Goal: Learn about a topic: Learn about a topic

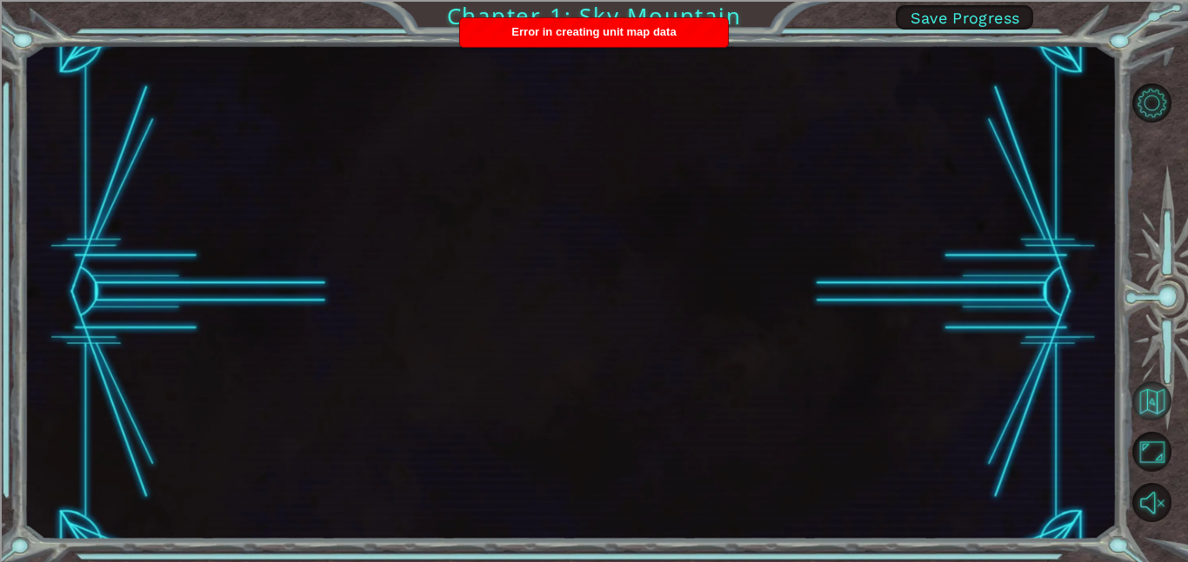
click at [1149, 416] on button "Back to Map" at bounding box center [1151, 401] width 39 height 39
click at [1153, 407] on button "Back to Map" at bounding box center [1151, 401] width 39 height 39
click at [1148, 463] on button "Maximize Browser" at bounding box center [1151, 451] width 39 height 39
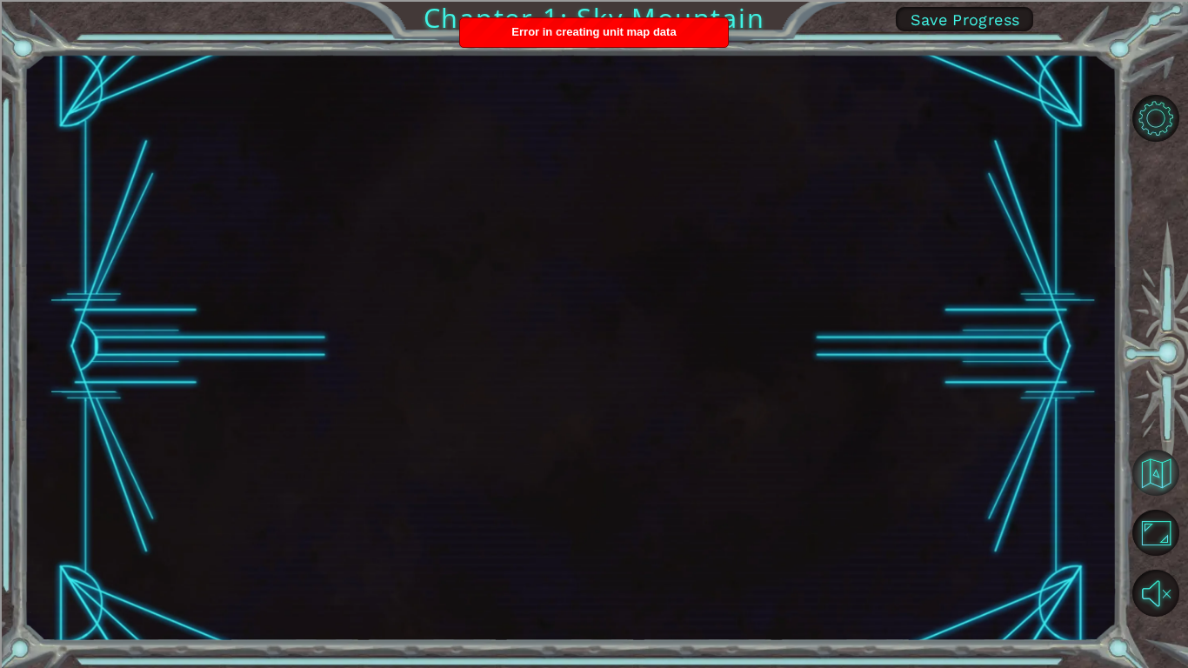
click at [1154, 466] on button "Back to Map" at bounding box center [1155, 472] width 47 height 47
click at [1154, 480] on button "Back to Map" at bounding box center [1155, 472] width 47 height 47
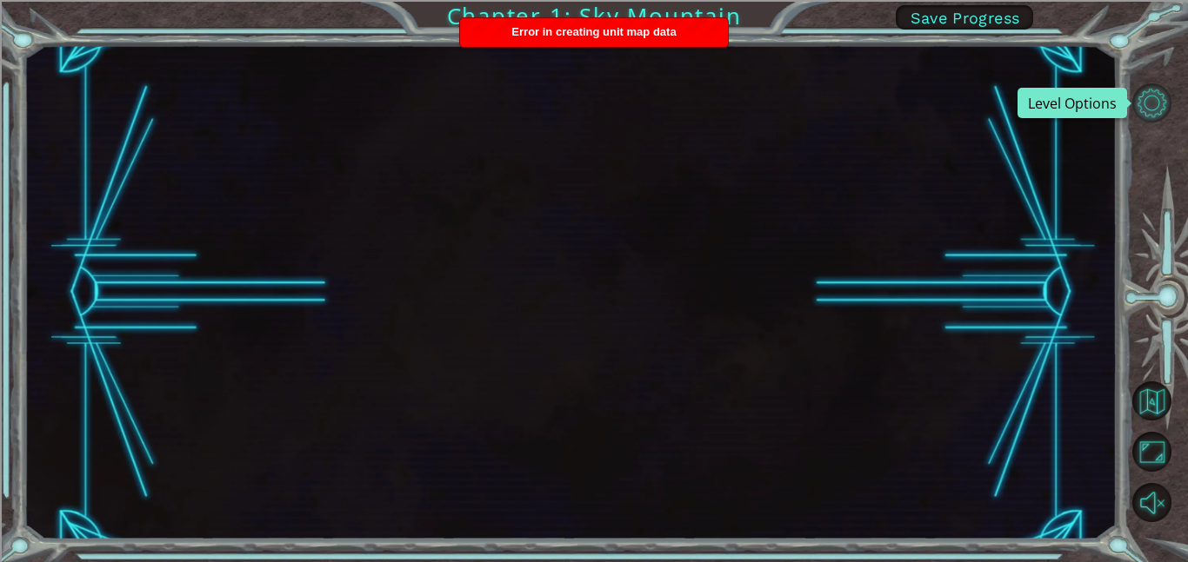
click at [1152, 92] on button "Level Options" at bounding box center [1151, 102] width 39 height 39
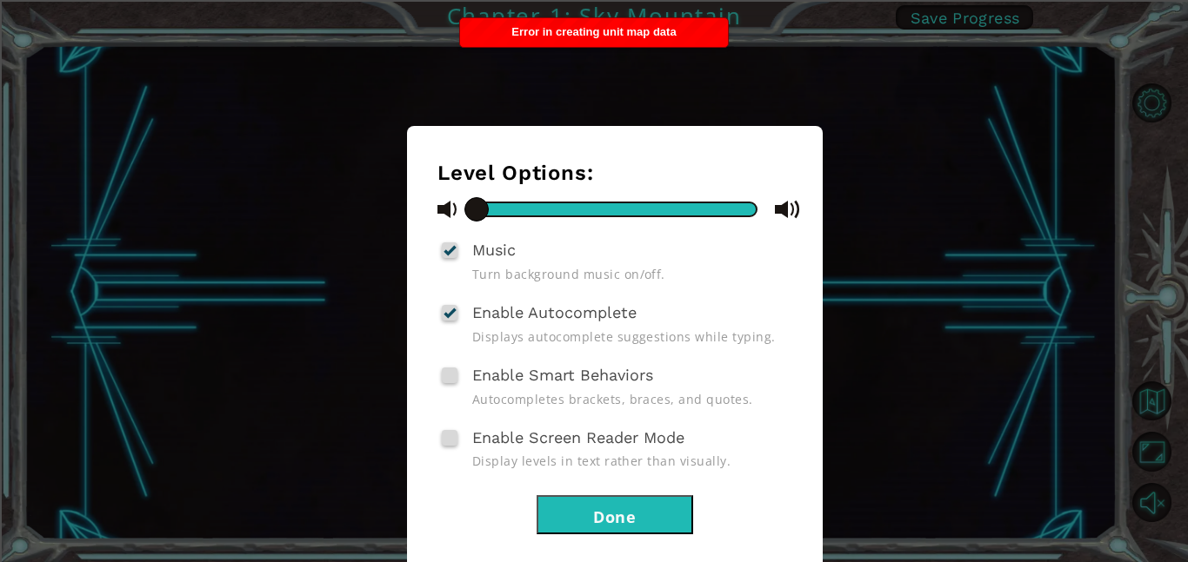
click at [1150, 97] on div "Level Options: Music Turn background music on/off. Enable Autocomplete Displays…" at bounding box center [594, 281] width 1188 height 562
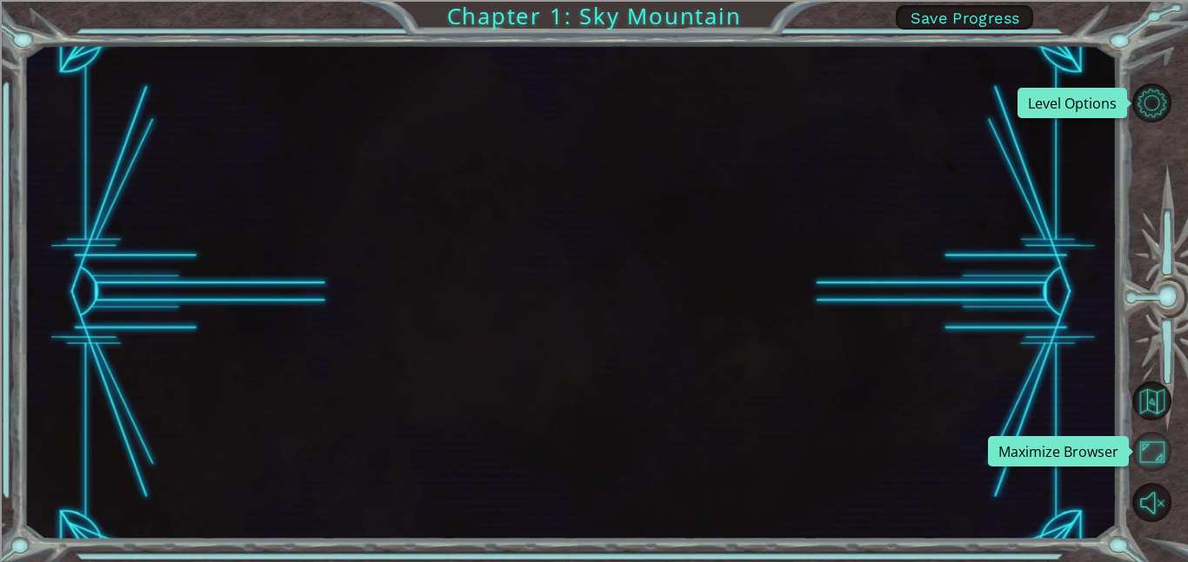
click at [1156, 446] on button "Maximize Browser" at bounding box center [1151, 451] width 39 height 39
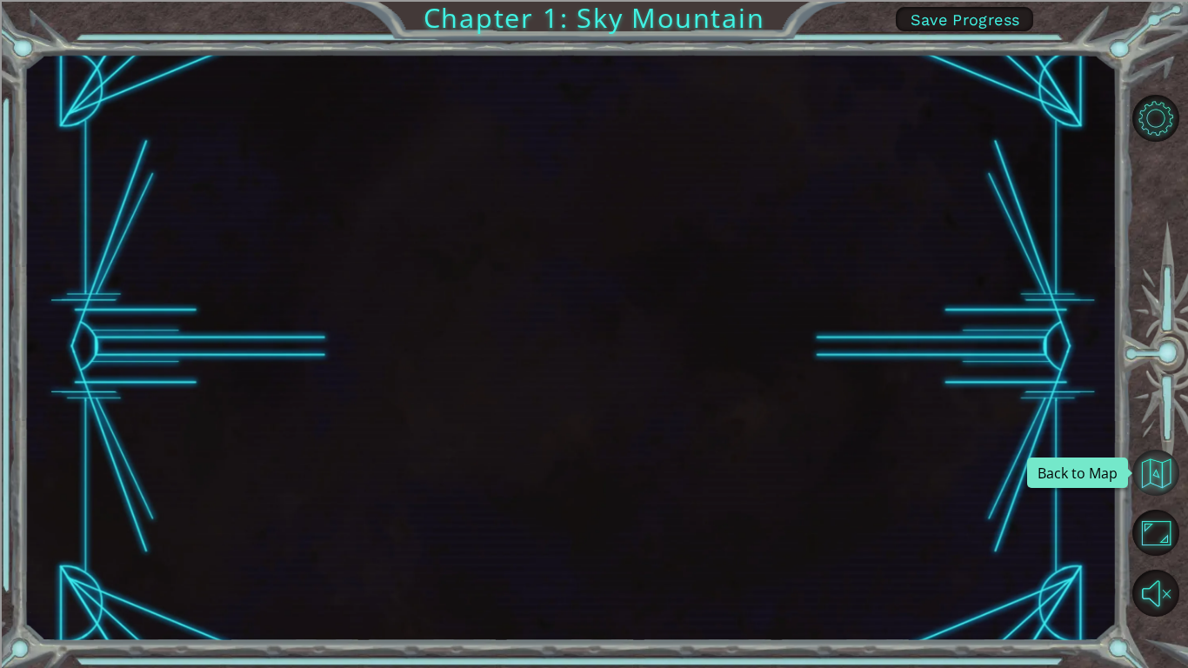
click at [1156, 461] on button "Back to Map" at bounding box center [1155, 472] width 47 height 47
